Goal: Transaction & Acquisition: Obtain resource

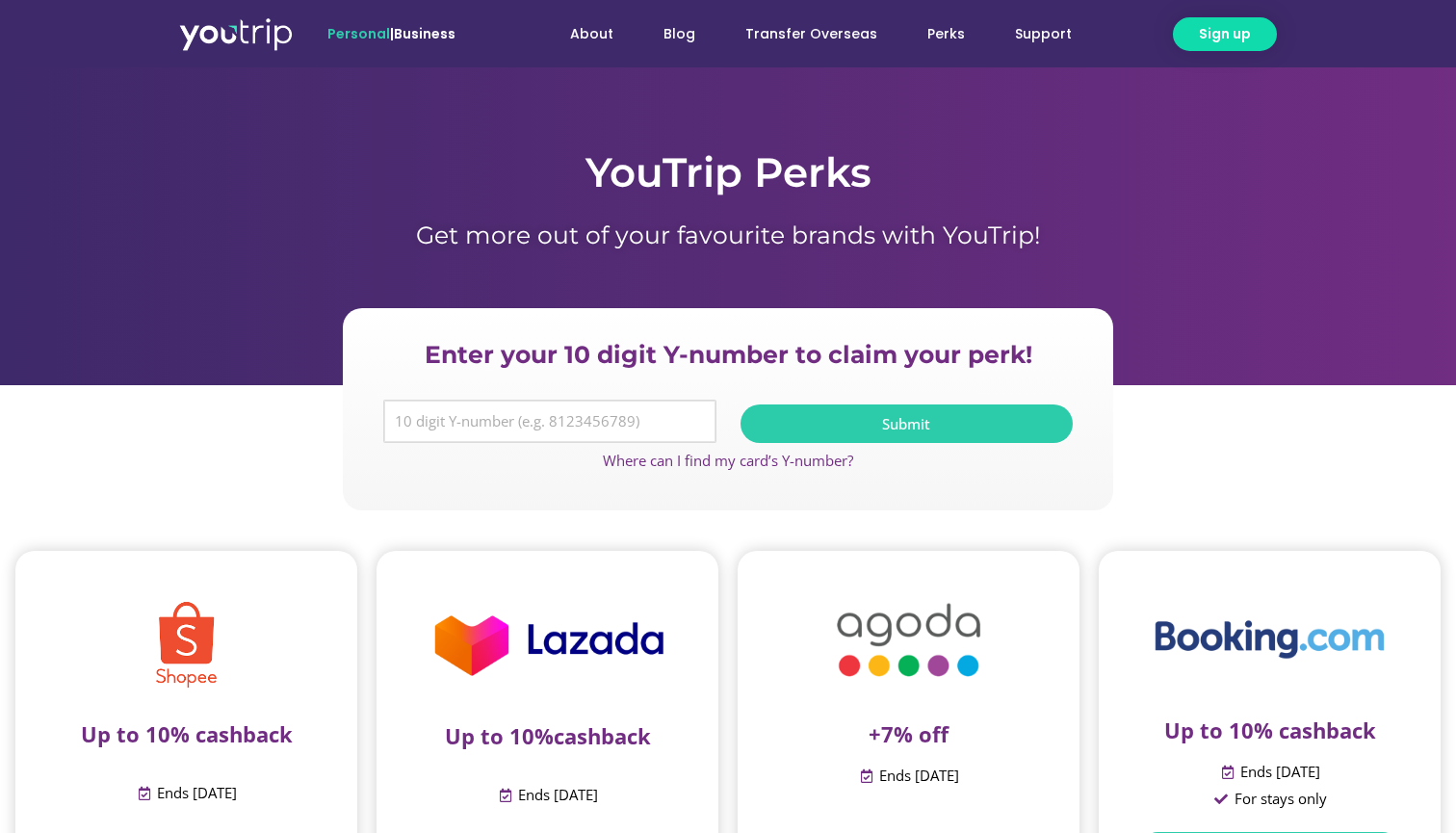
click at [458, 411] on input "Y Number" at bounding box center [549, 421] width 333 height 44
click at [457, 423] on input "Y Number" at bounding box center [549, 421] width 333 height 44
type input "8"
click at [407, 422] on input "Y Number" at bounding box center [549, 421] width 333 height 44
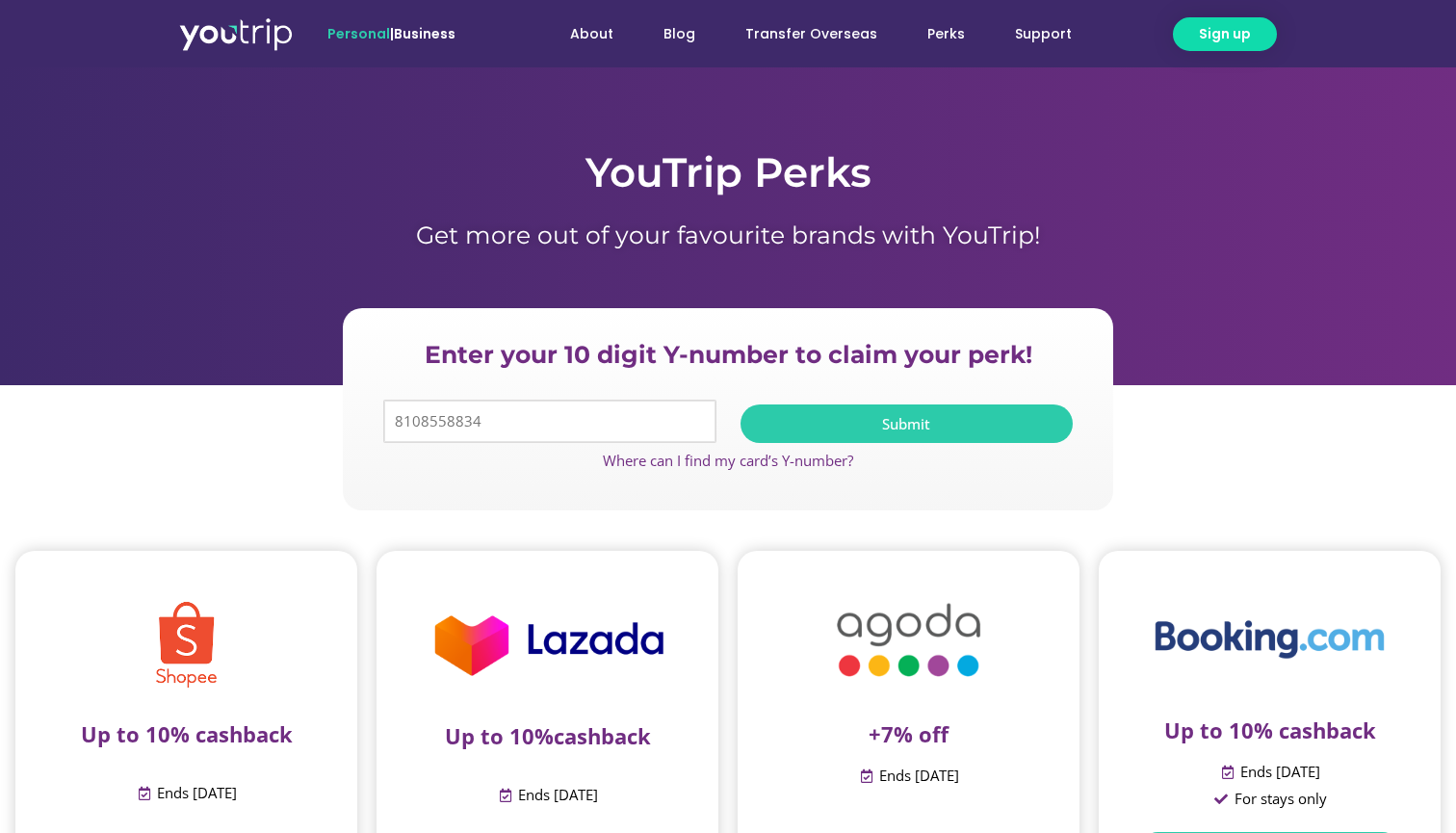
type input "8108558834"
click at [761, 423] on button "Submit" at bounding box center [906, 423] width 333 height 39
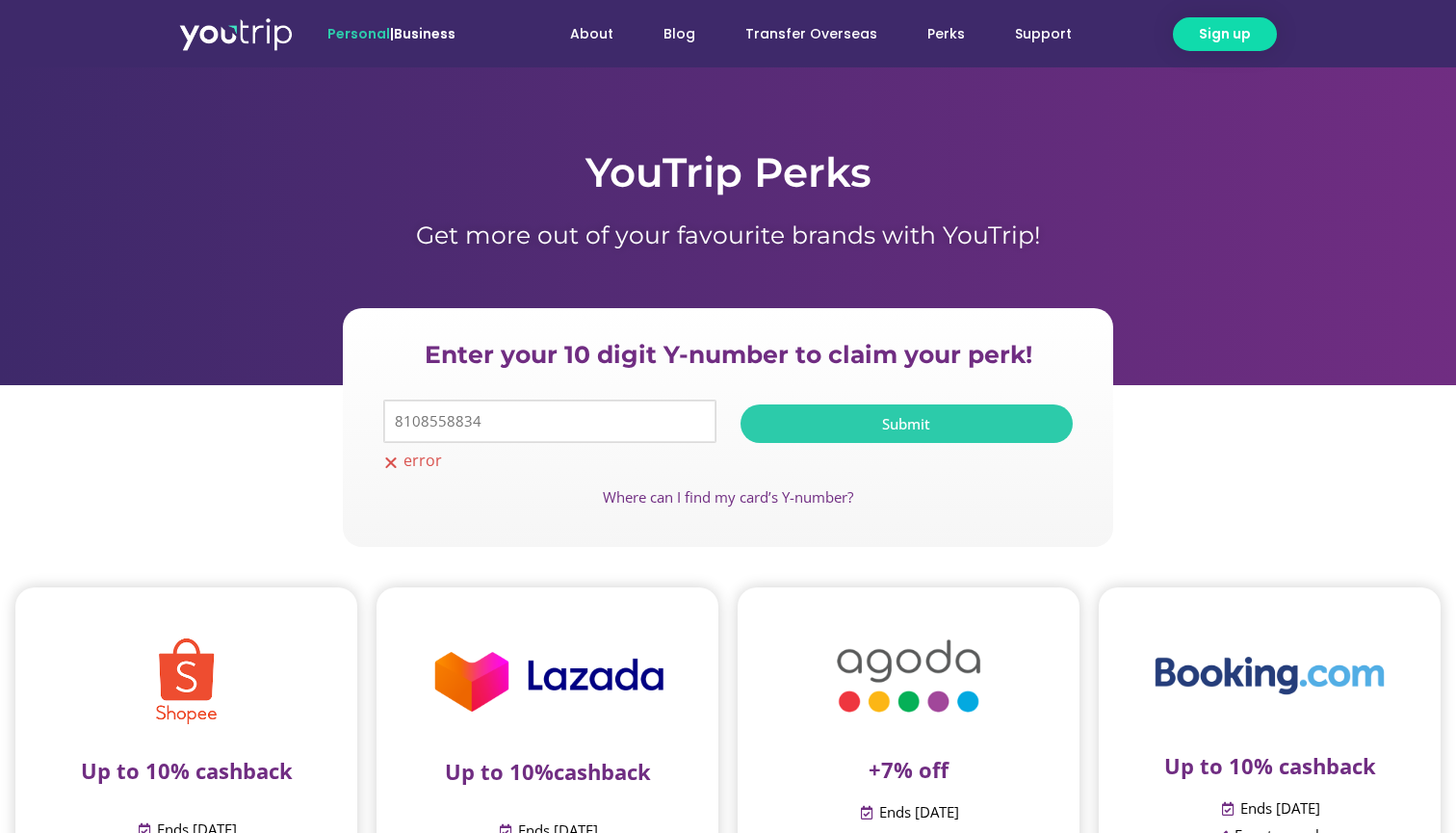
click at [553, 420] on input "8108558834" at bounding box center [549, 421] width 333 height 44
click at [408, 410] on input "Y Number" at bounding box center [549, 421] width 333 height 44
click at [407, 416] on input "Y Number" at bounding box center [549, 421] width 333 height 44
click at [793, 419] on button "Submit" at bounding box center [906, 423] width 333 height 39
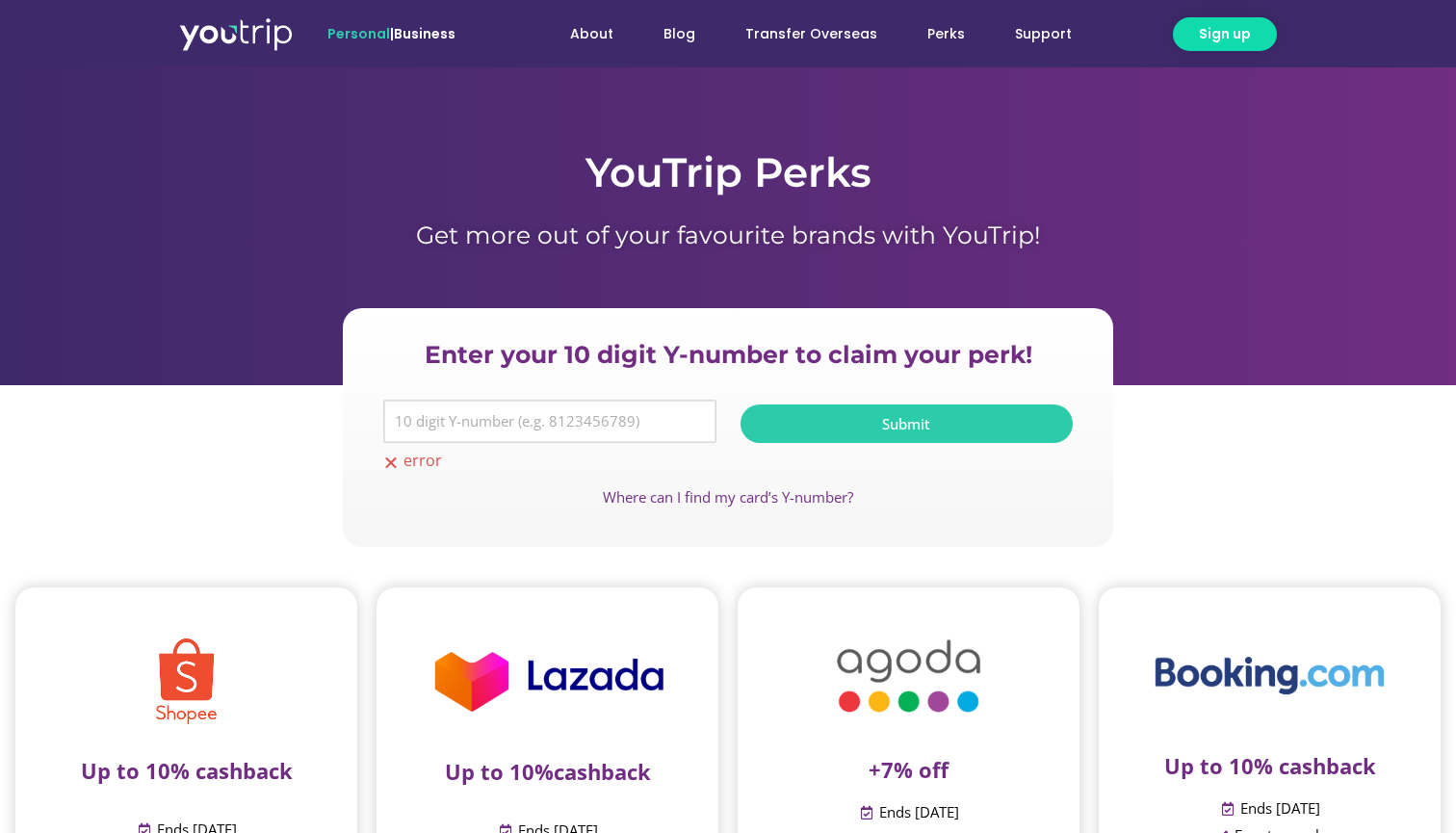
click at [490, 419] on input "Y Number" at bounding box center [549, 421] width 333 height 44
click at [789, 413] on button "Submit" at bounding box center [906, 423] width 333 height 39
paste input "8108558834"
click at [407, 410] on input "Y Number" at bounding box center [549, 421] width 333 height 44
type input "8108558834"
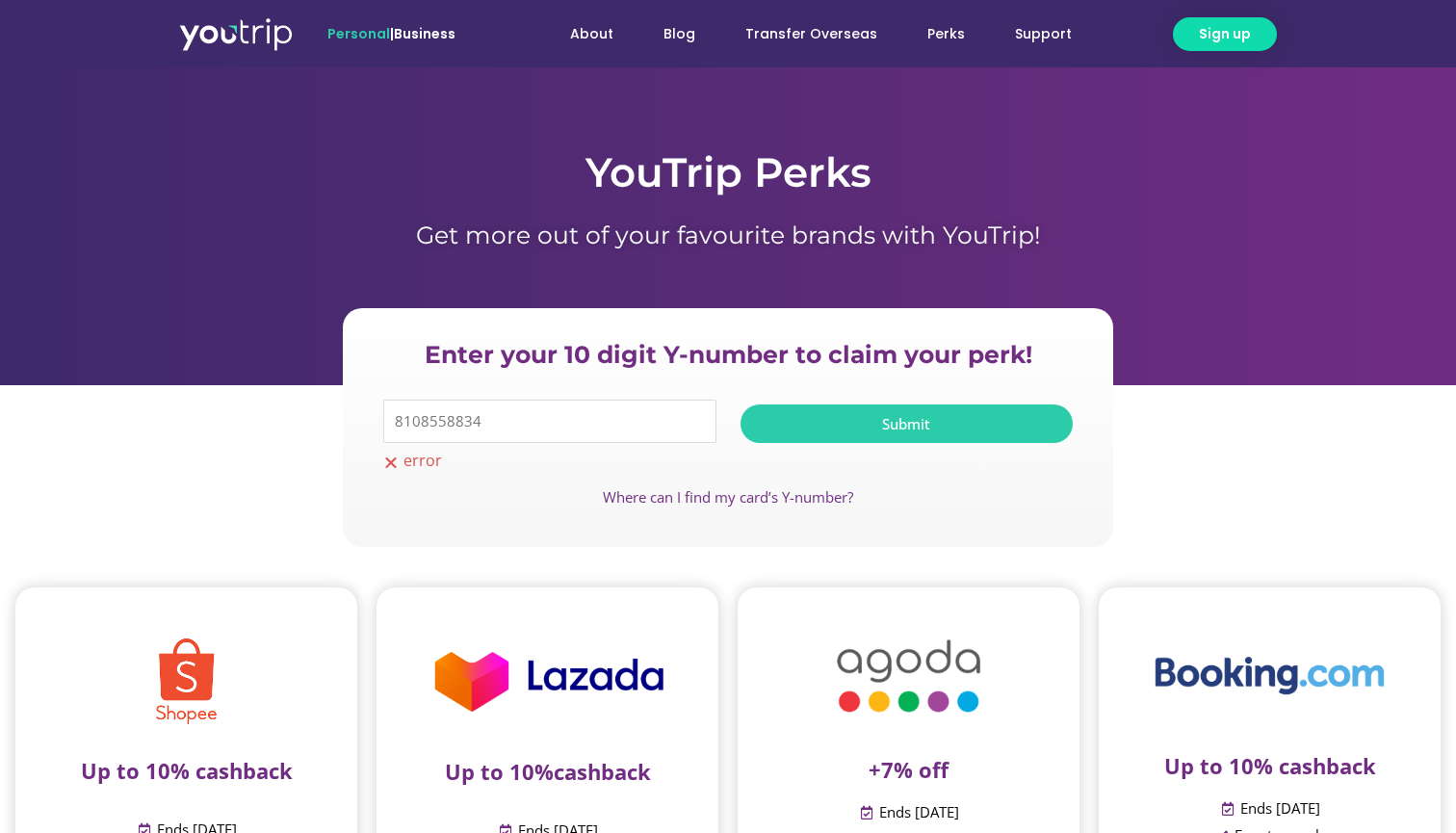
click at [807, 413] on button "Submit" at bounding box center [906, 423] width 333 height 39
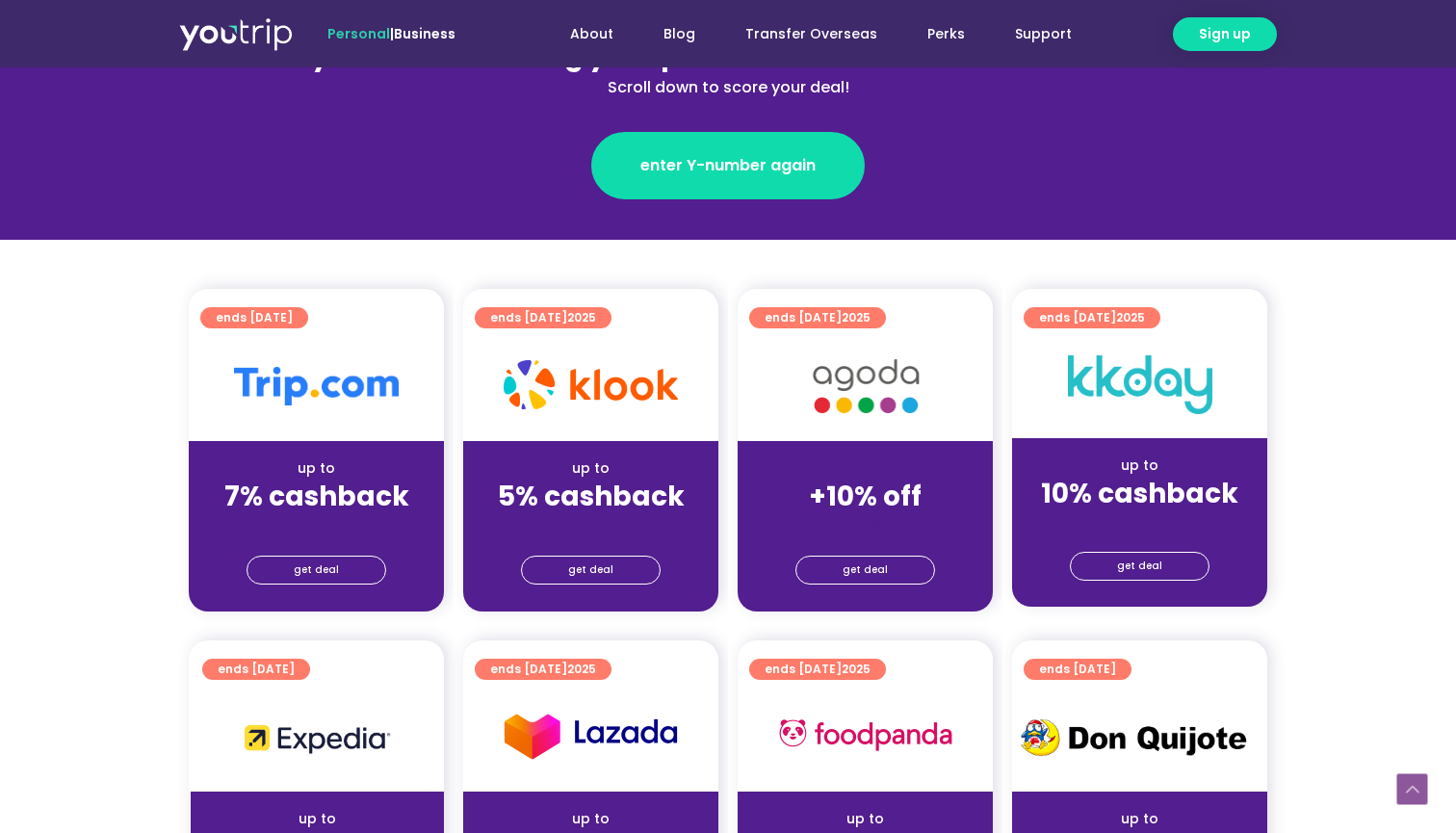
scroll to position [302, 0]
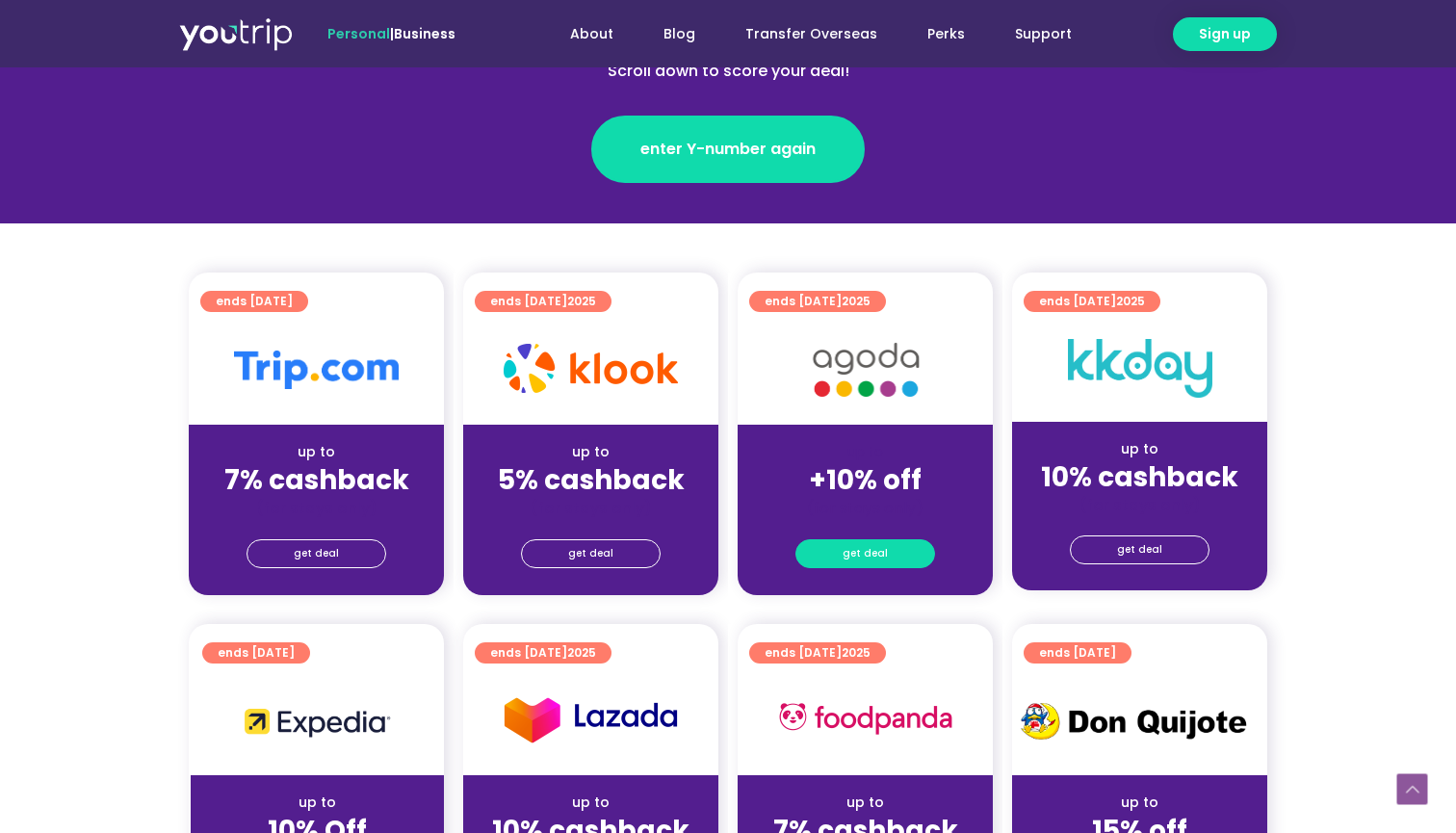
click at [867, 555] on span "get deal" at bounding box center [865, 553] width 45 height 27
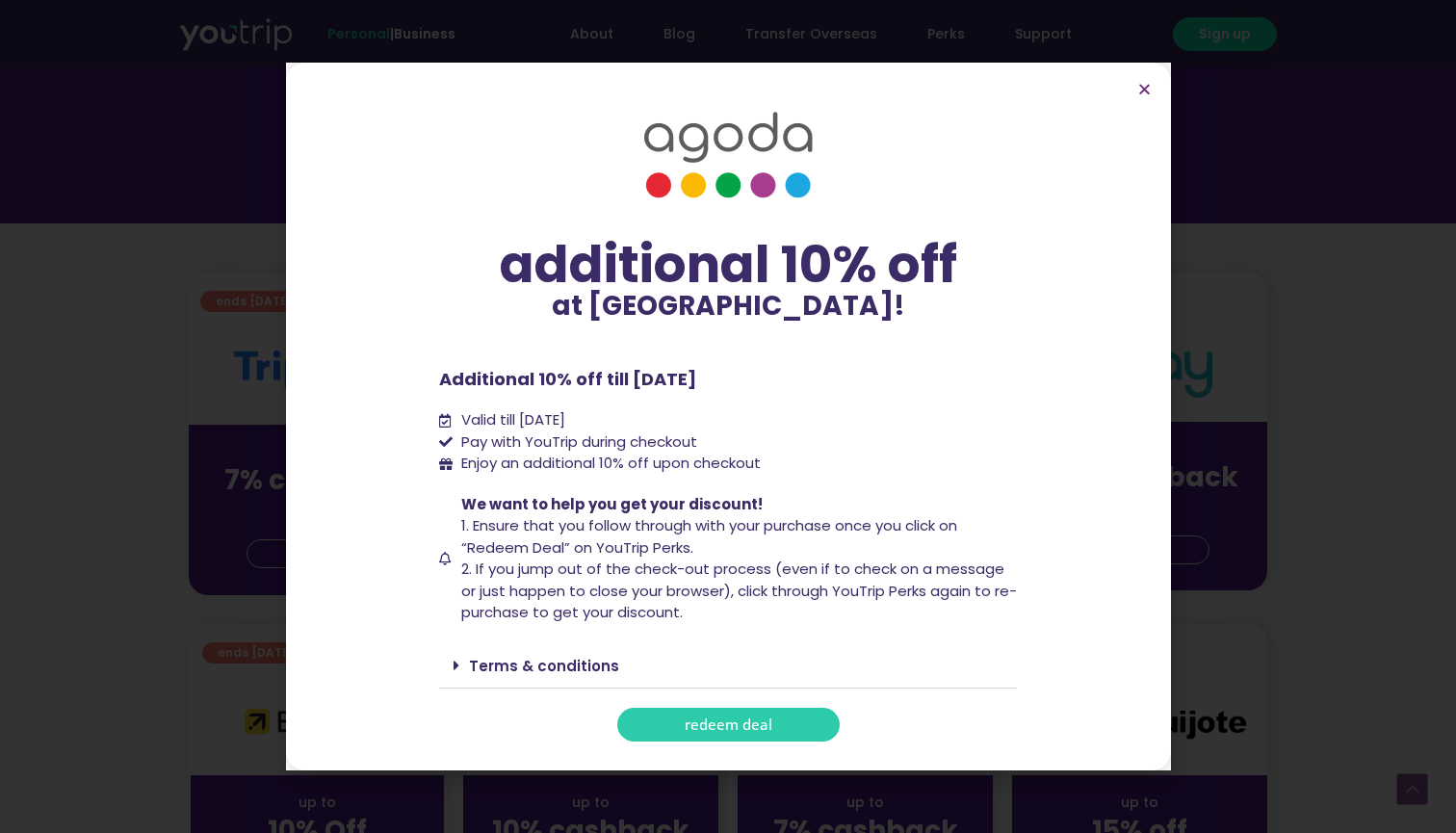
click at [747, 728] on span "redeem deal" at bounding box center [728, 724] width 88 height 15
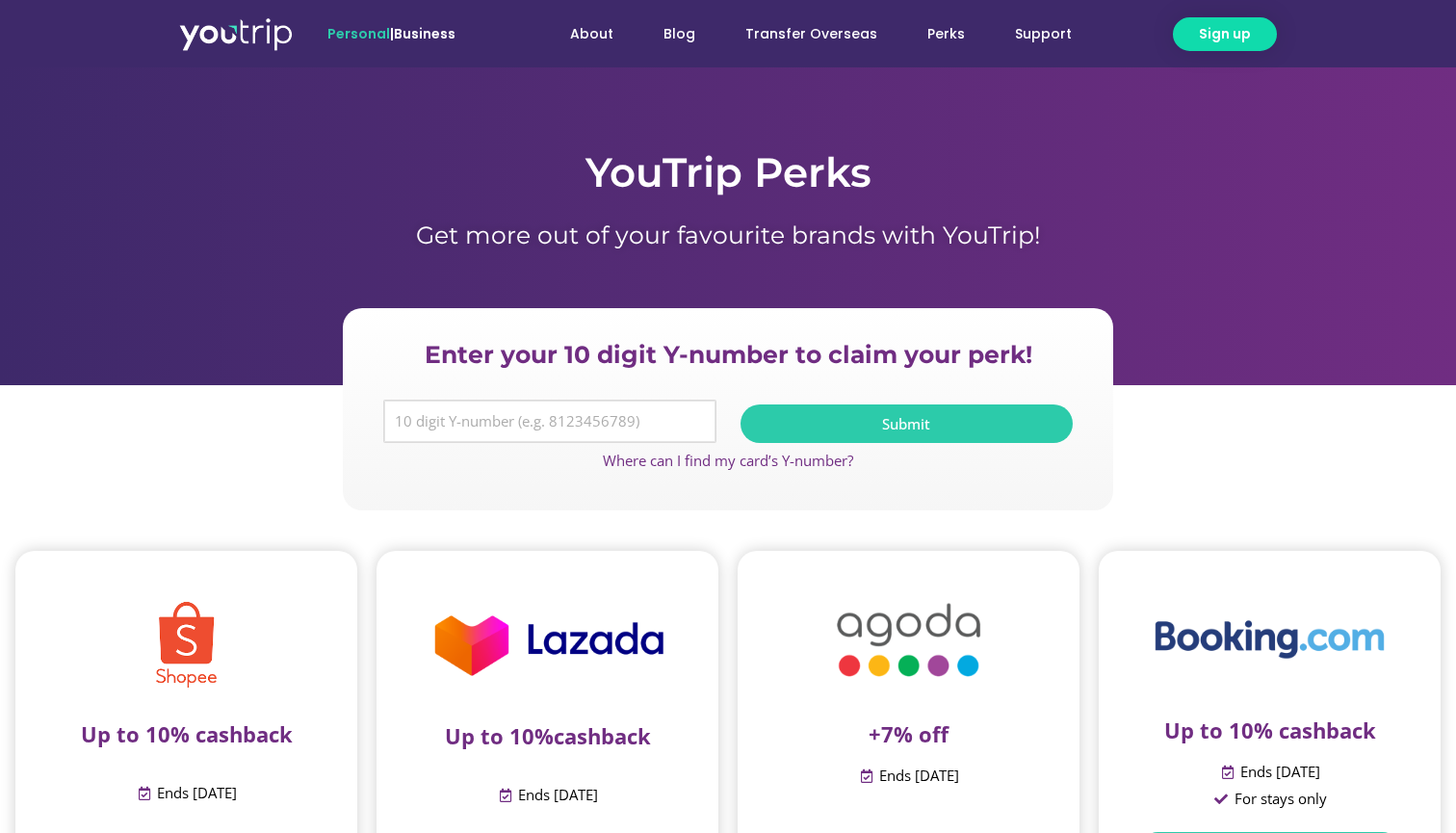
click at [437, 410] on input "Y Number" at bounding box center [549, 421] width 333 height 44
paste input "8108558834"
click at [408, 422] on input "Y Number" at bounding box center [549, 421] width 333 height 44
type input "8108558834"
click at [831, 411] on button "Submit" at bounding box center [906, 423] width 333 height 39
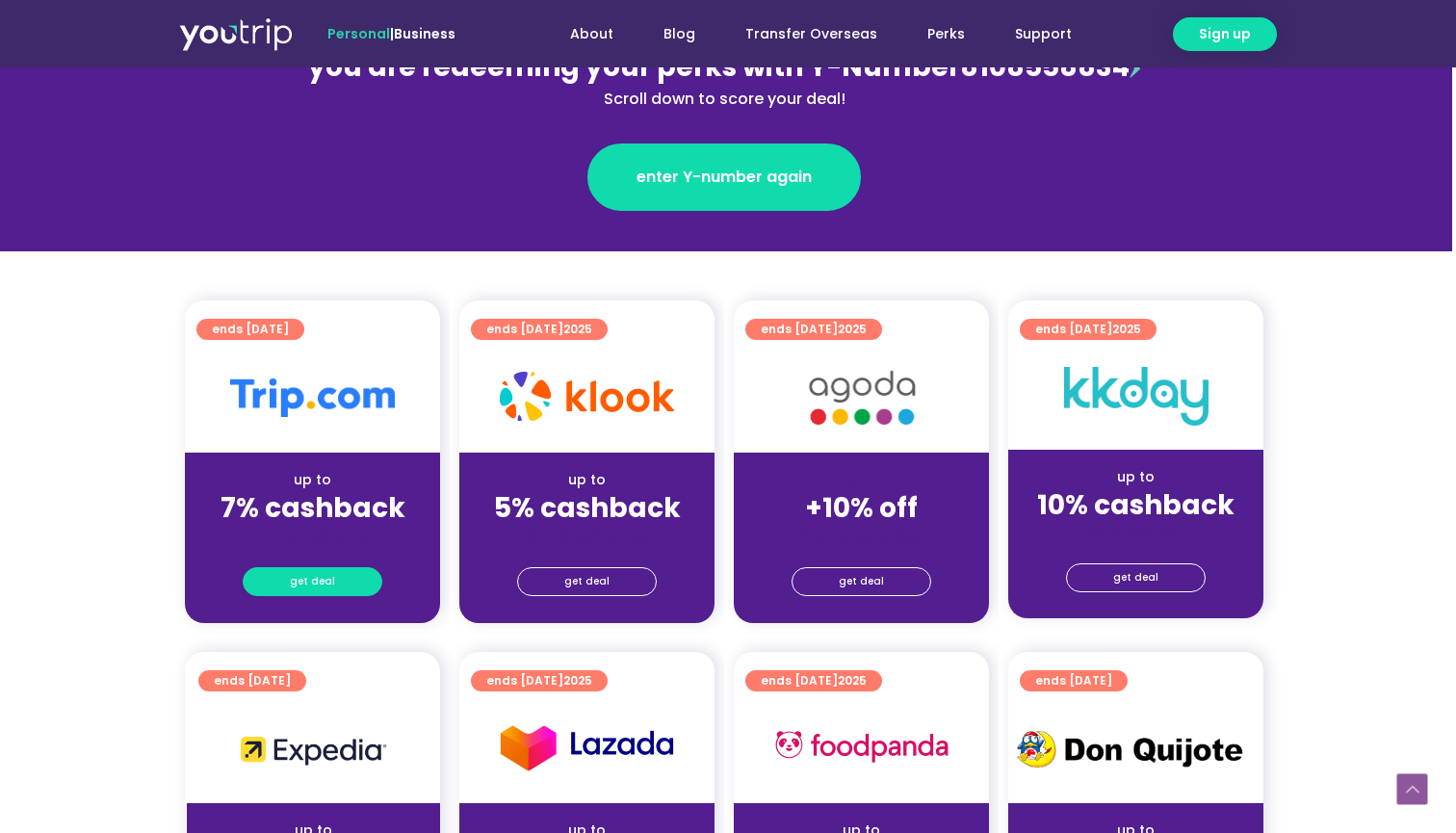
scroll to position [297, 4]
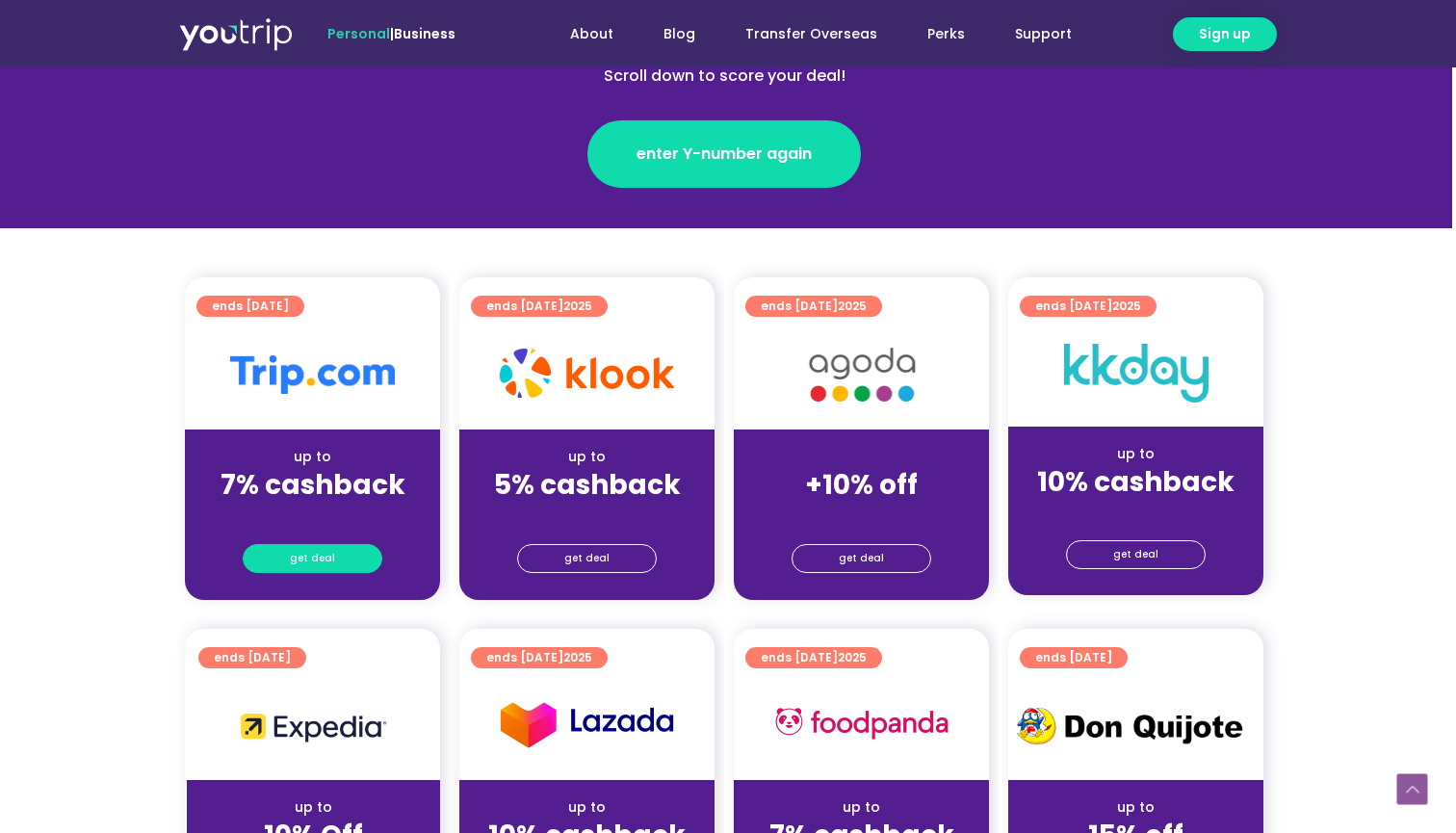
click at [286, 560] on link "get deal" at bounding box center [312, 558] width 139 height 29
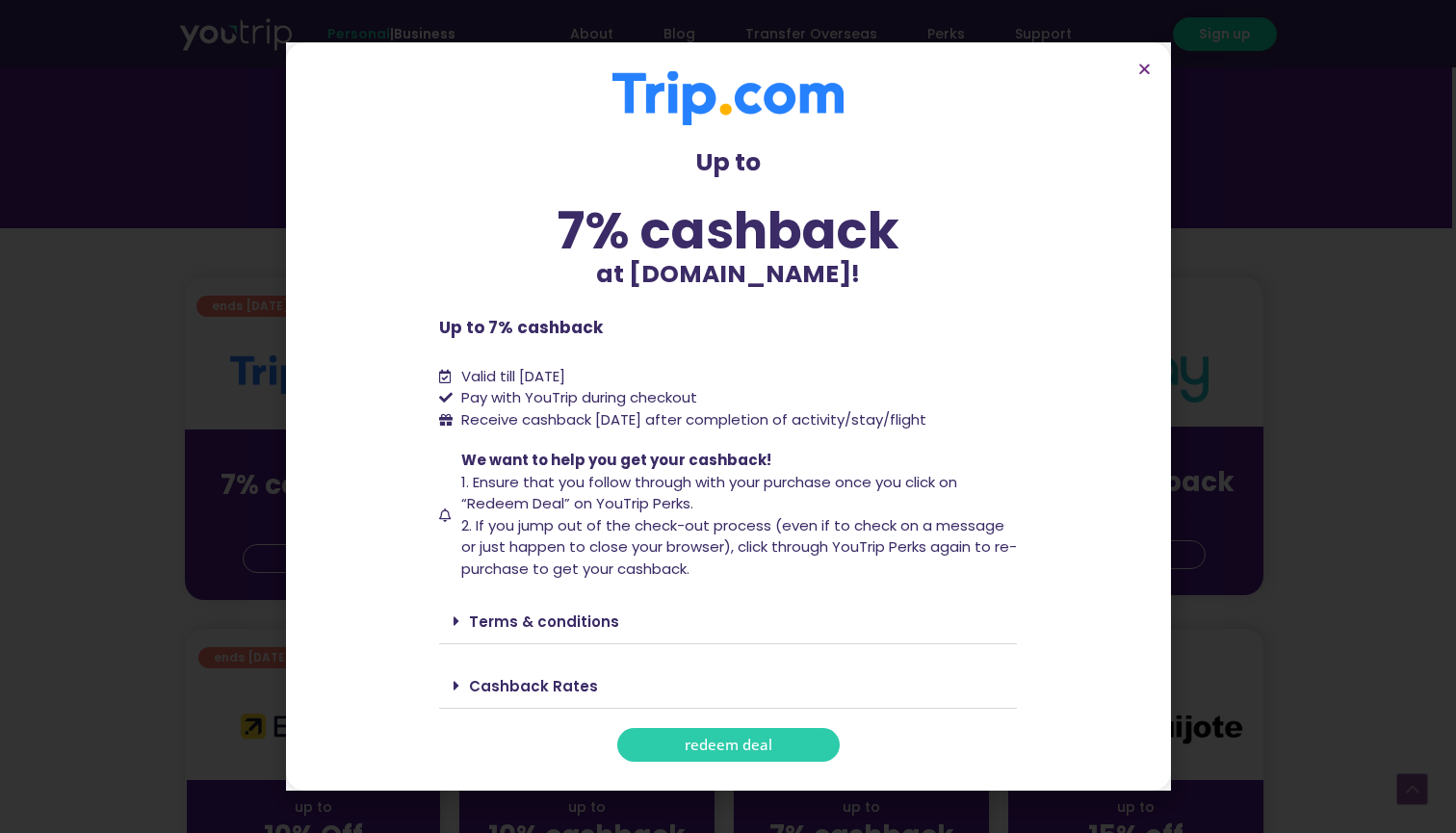
click at [727, 738] on span "redeem deal" at bounding box center [728, 745] width 88 height 15
